Goal: Use online tool/utility: Utilize a website feature to perform a specific function

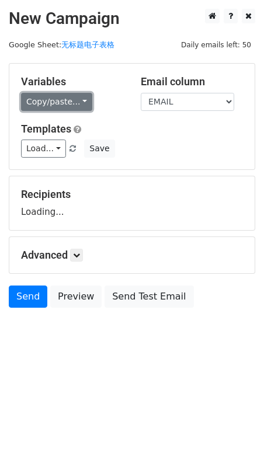
click at [47, 95] on link "Copy/paste..." at bounding box center [56, 102] width 71 height 18
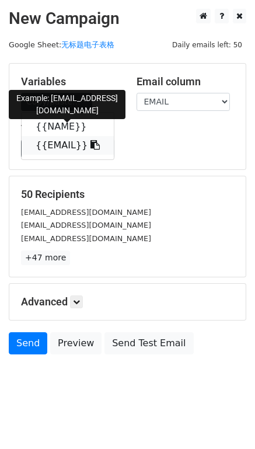
click at [51, 143] on link "{{EMAIL}}" at bounding box center [68, 145] width 92 height 19
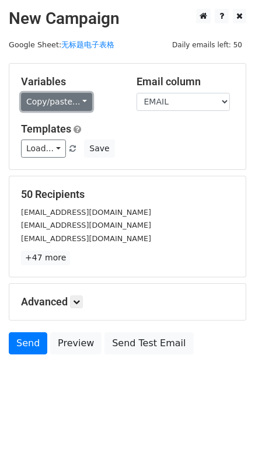
click at [70, 96] on link "Copy/paste..." at bounding box center [56, 102] width 71 height 18
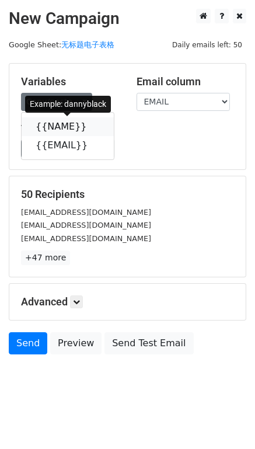
click at [65, 121] on link "{{NAME}}" at bounding box center [68, 126] width 92 height 19
